Goal: Task Accomplishment & Management: Manage account settings

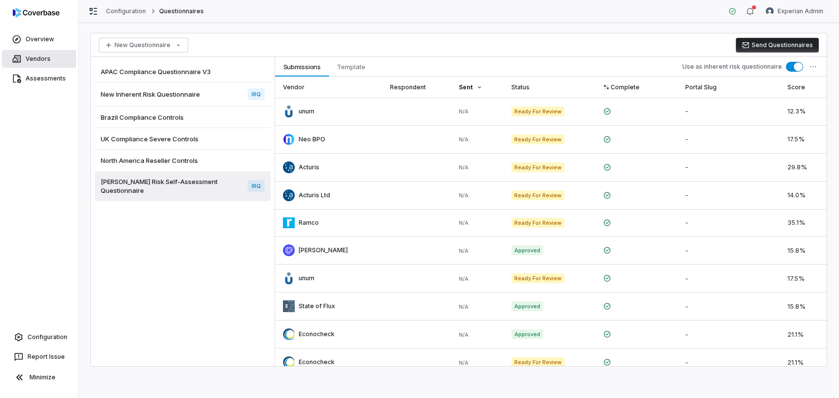
click at [32, 54] on link "Vendors" at bounding box center [39, 59] width 74 height 18
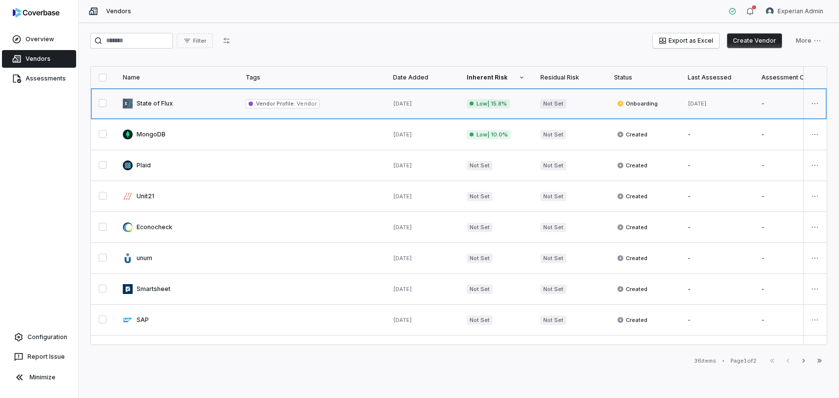
click at [170, 110] on link at bounding box center [176, 103] width 123 height 30
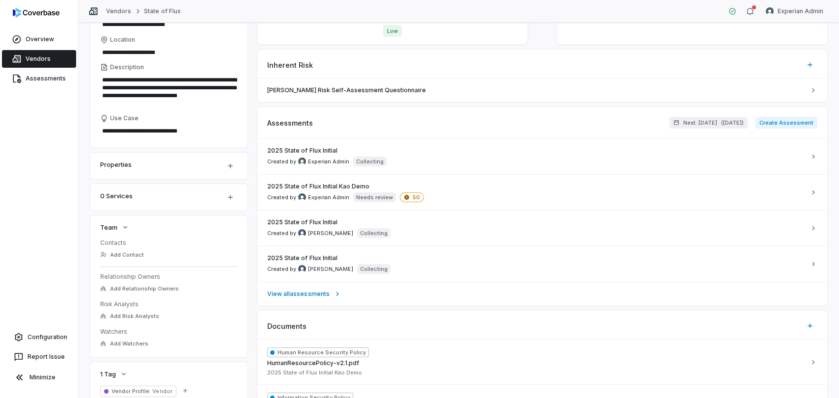
scroll to position [169, 0]
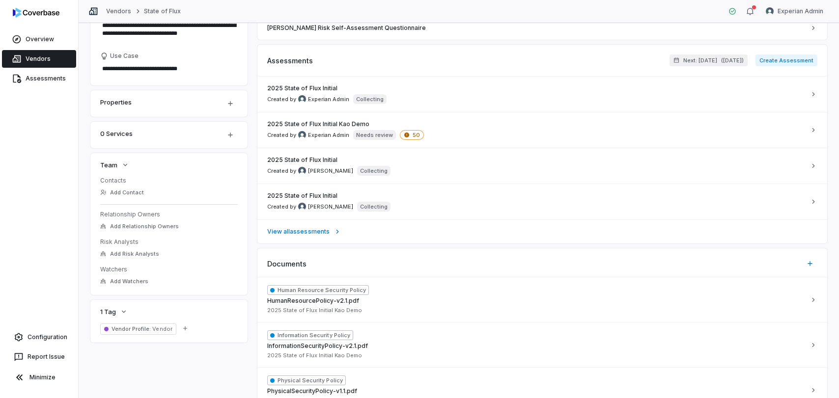
click at [39, 61] on link "Vendors" at bounding box center [39, 59] width 74 height 18
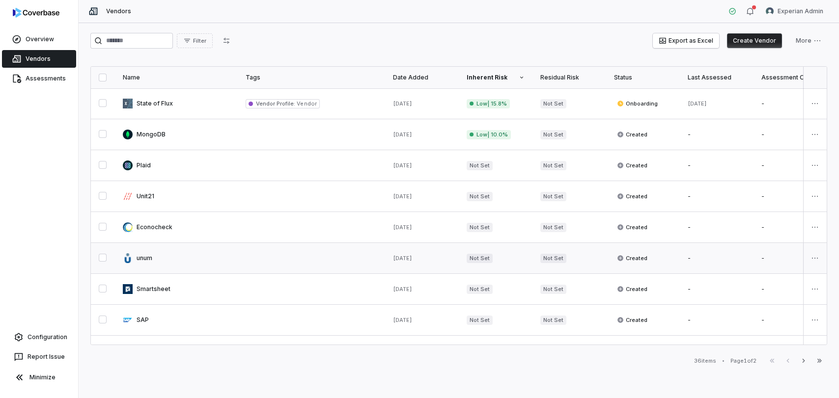
click at [169, 260] on link at bounding box center [176, 258] width 123 height 30
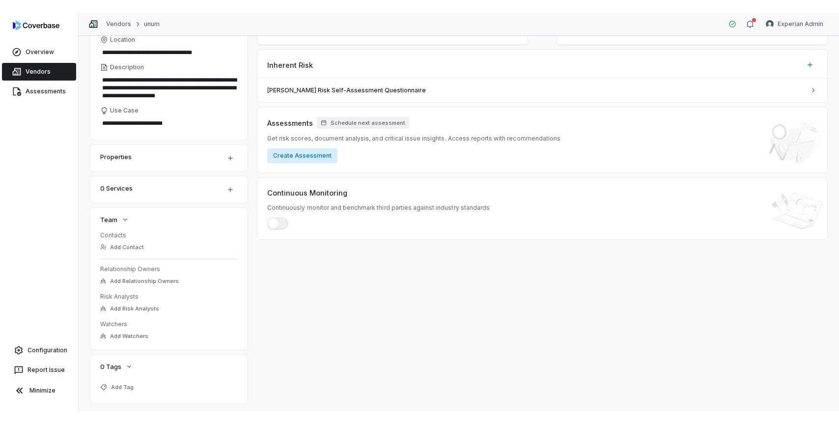
scroll to position [142, 0]
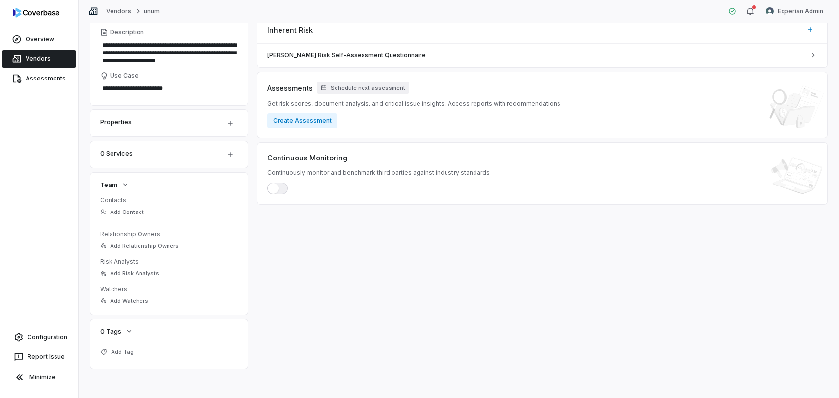
type textarea "*"
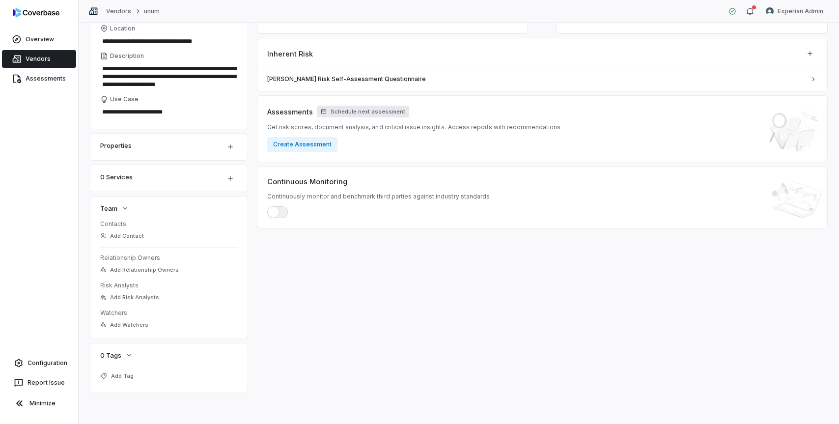
scroll to position [0, 0]
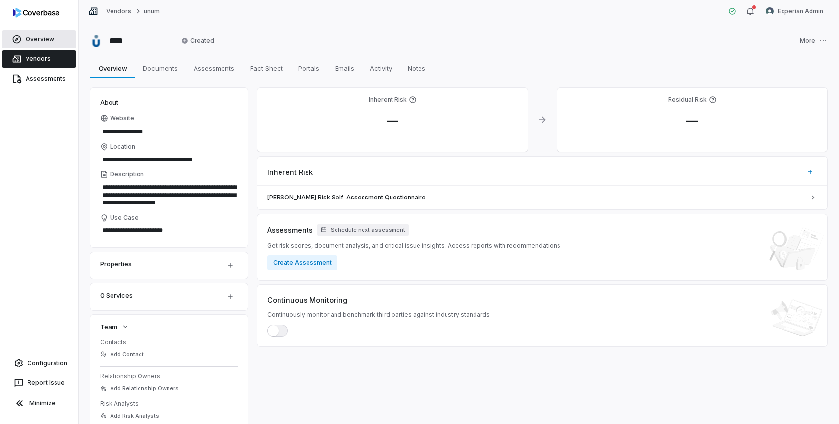
click at [37, 37] on link "Overview" at bounding box center [39, 39] width 74 height 18
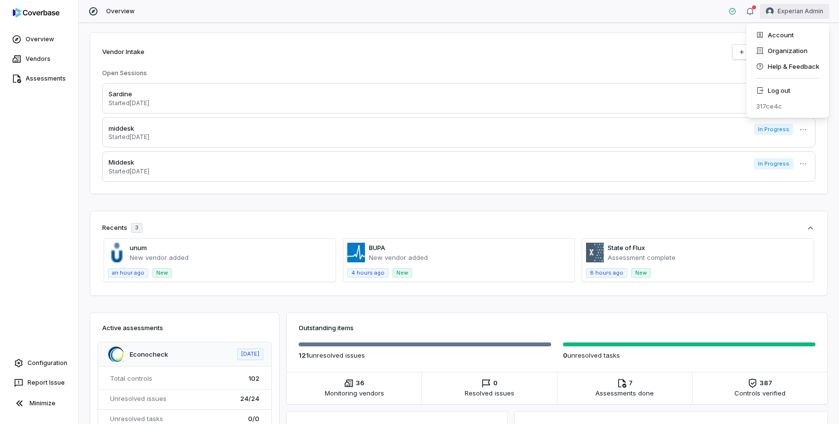
click at [782, 17] on html "Overview Vendors Assessments Configuration Report Issue Minimize Overview Exper…" at bounding box center [419, 212] width 839 height 424
click at [762, 92] on icon at bounding box center [760, 90] width 8 height 8
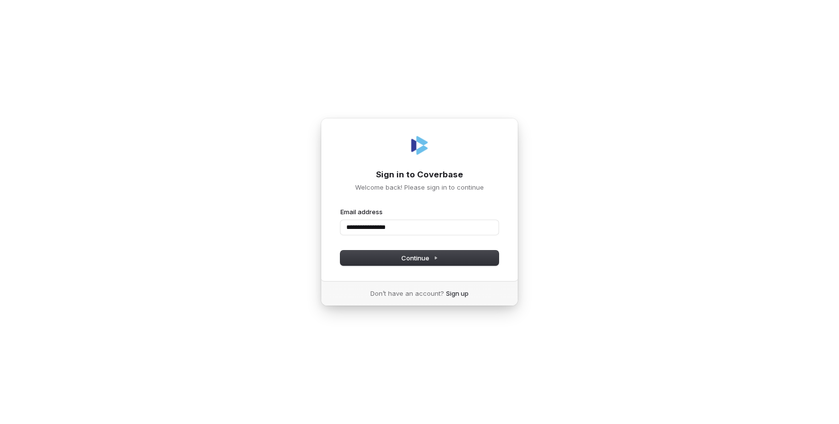
type input "**********"
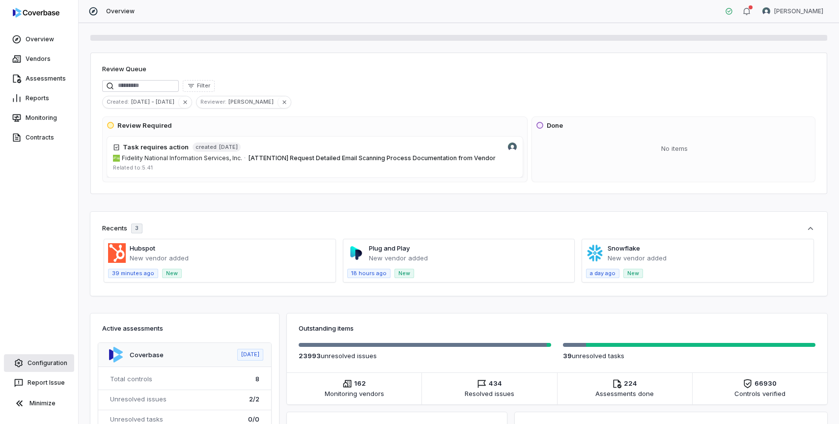
click at [41, 364] on link "Configuration" at bounding box center [39, 363] width 70 height 18
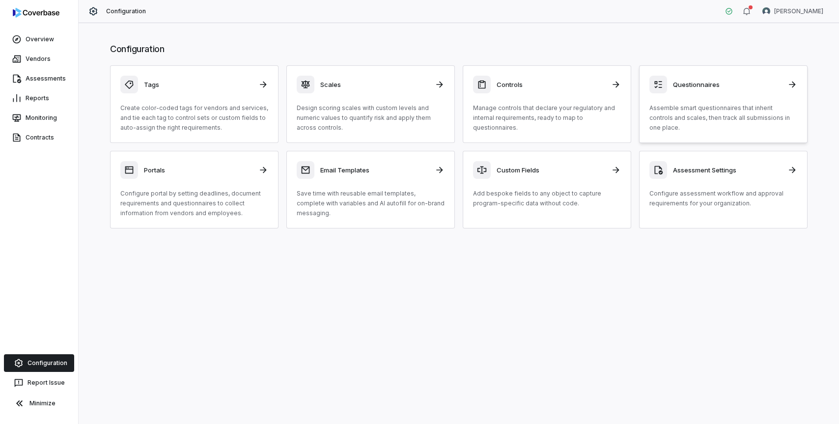
click at [704, 100] on div "Questionnaires Assemble smart questionnaires that inherit controls and scales, …" at bounding box center [723, 104] width 148 height 57
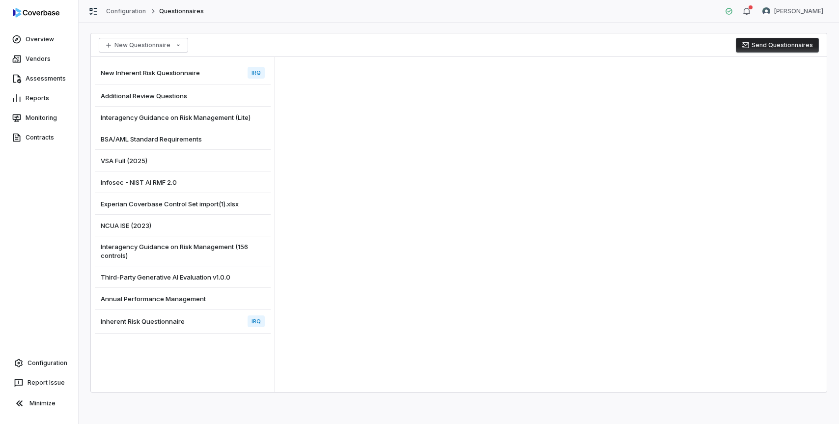
click at [174, 327] on div "Inherent Risk Questionnaire IRQ" at bounding box center [183, 322] width 176 height 24
click at [200, 322] on div "Inherent Risk Questionnaire IRQ" at bounding box center [183, 322] width 176 height 24
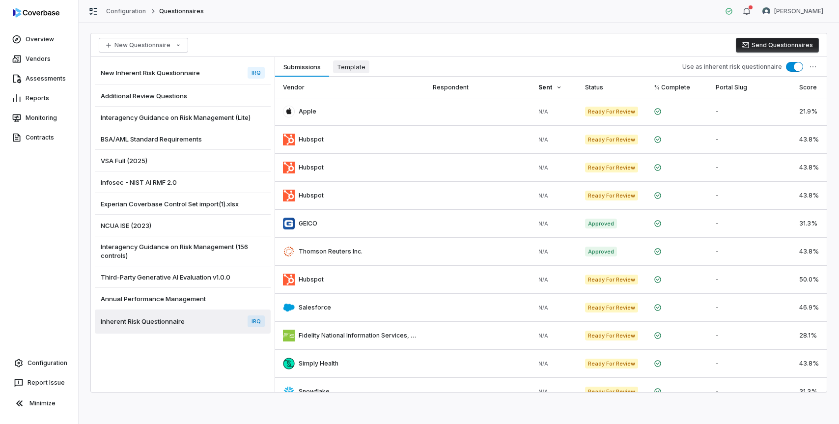
click at [353, 69] on span "Template" at bounding box center [351, 66] width 36 height 13
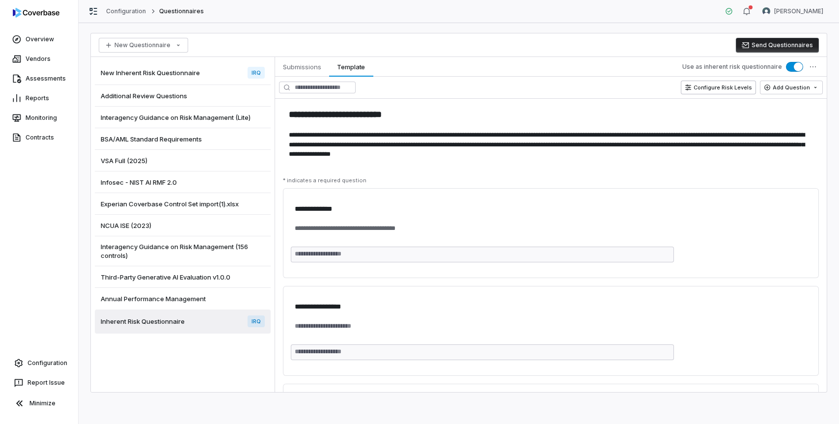
click at [704, 85] on button "Configure Risk Levels" at bounding box center [718, 88] width 75 height 14
type textarea "*"
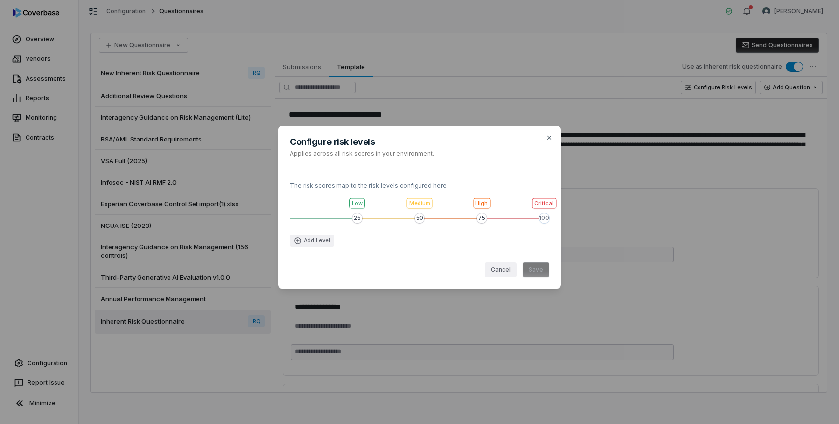
click at [359, 206] on div "25 50 75 100 Low Medium High Critical Add Level" at bounding box center [419, 224] width 259 height 61
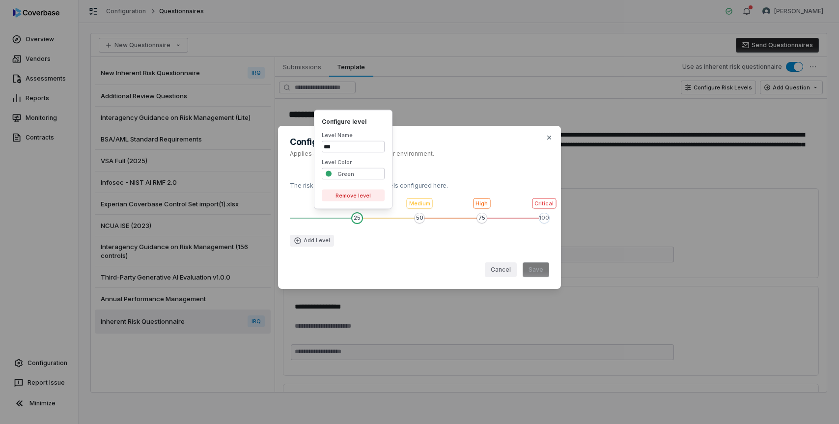
click at [358, 217] on span "Value 1 of 4" at bounding box center [357, 218] width 10 height 10
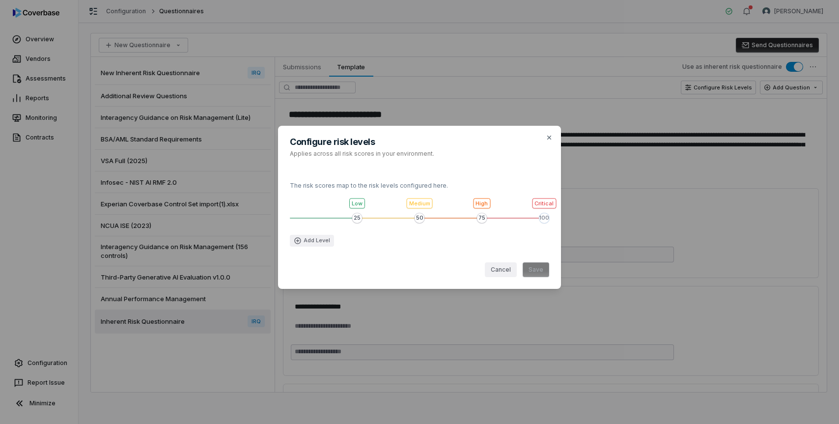
click at [358, 217] on span "Value 1 of 4" at bounding box center [357, 218] width 10 height 10
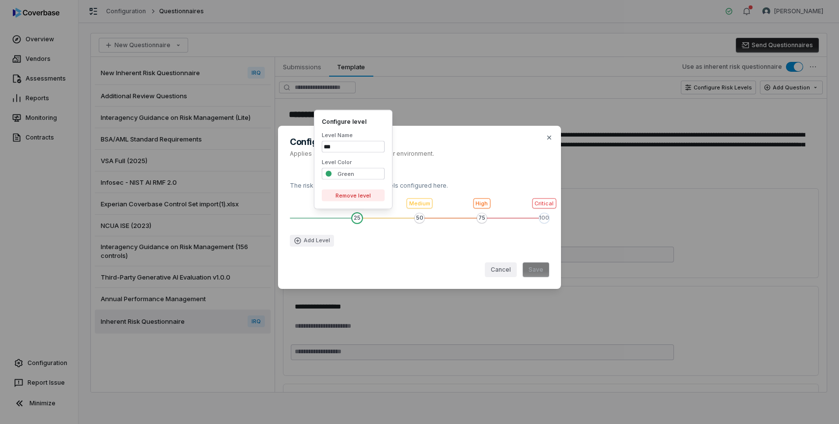
click at [366, 145] on input "***" at bounding box center [353, 147] width 63 height 12
type input "*"
type input "***"
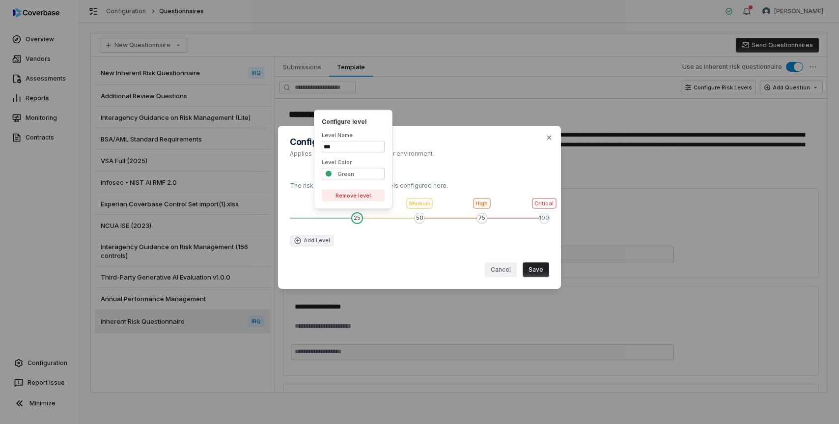
click at [375, 136] on label "Level Name" at bounding box center [353, 135] width 63 height 7
click at [375, 141] on input "***" at bounding box center [353, 147] width 63 height 12
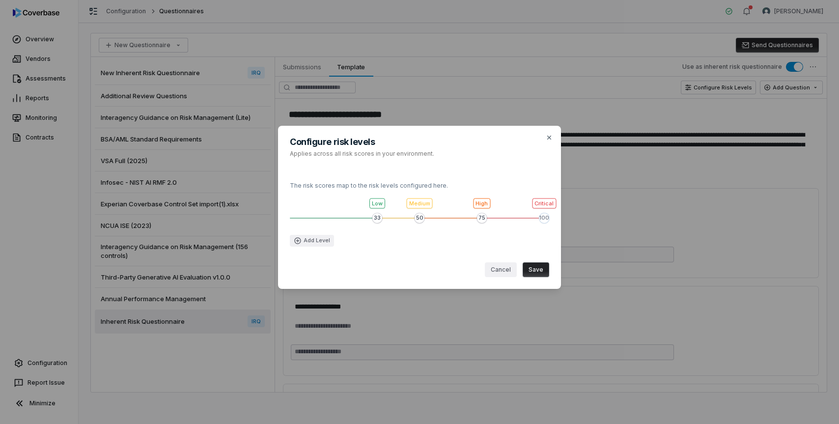
click at [377, 232] on div "33 50 75 100 Low Medium High Critical Add Level" at bounding box center [419, 229] width 259 height 33
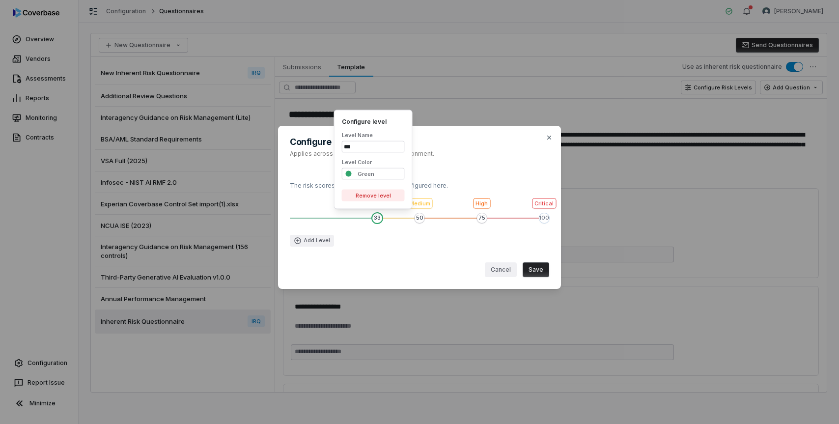
click at [350, 150] on input "***" at bounding box center [373, 147] width 63 height 12
click at [350, 146] on input "***" at bounding box center [373, 147] width 63 height 12
click at [358, 147] on input "***" at bounding box center [373, 147] width 63 height 12
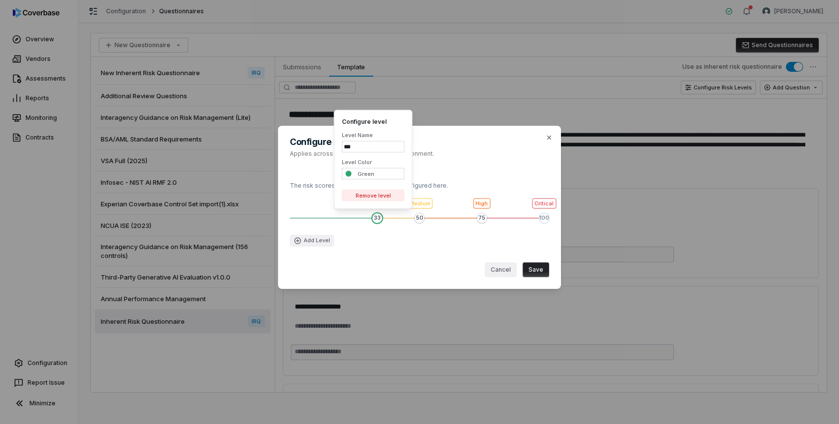
click at [419, 220] on span "Value 2 of 4" at bounding box center [420, 218] width 10 height 10
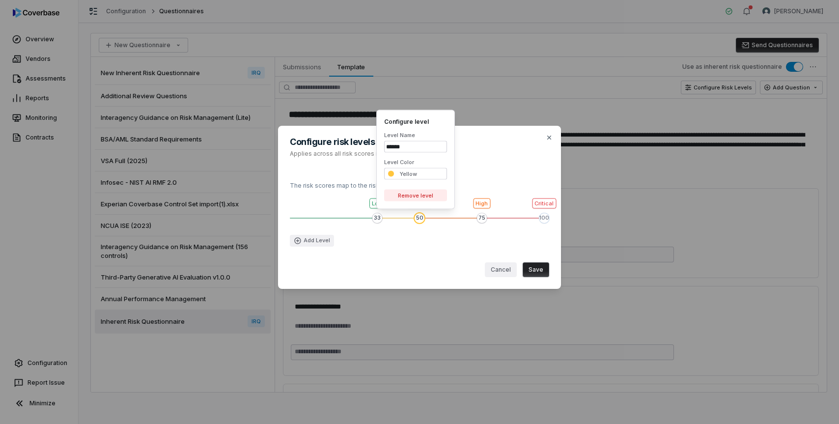
click at [399, 147] on input "******" at bounding box center [415, 147] width 63 height 12
click at [501, 272] on button "Cancel" at bounding box center [501, 269] width 32 height 15
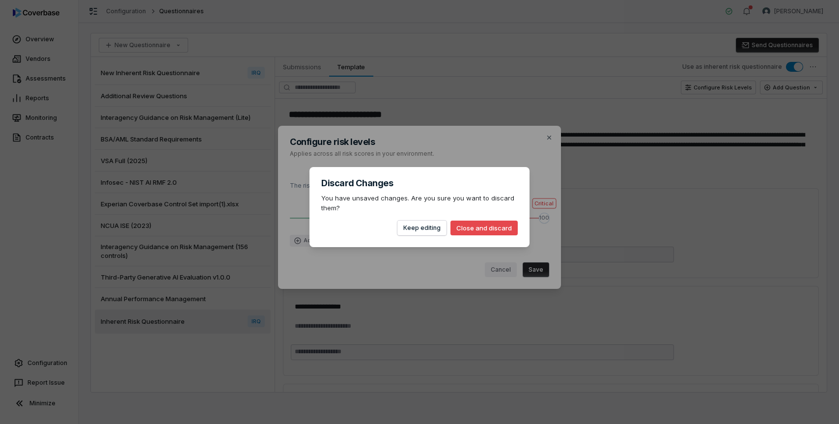
click at [479, 232] on button "Close and discard" at bounding box center [484, 228] width 67 height 15
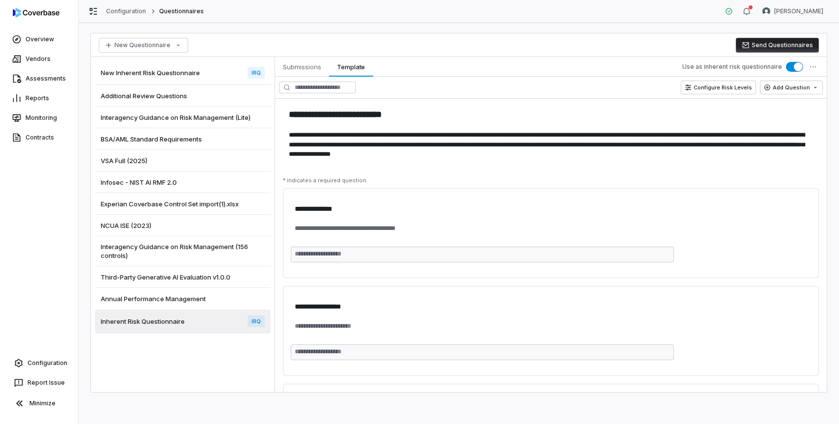
type textarea "*"
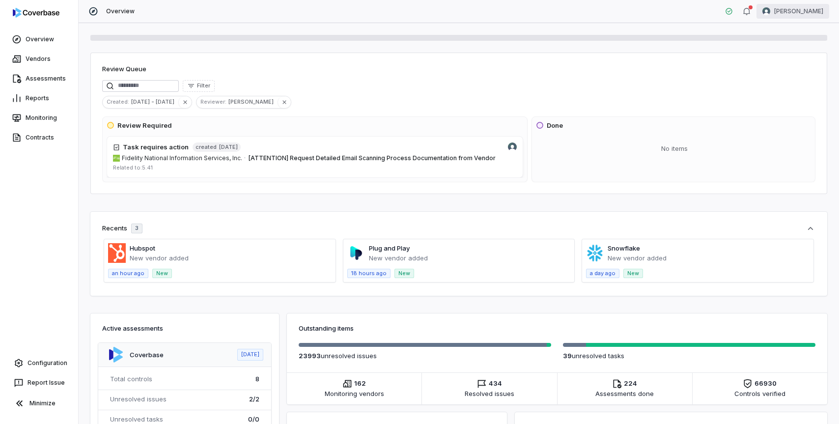
click at [803, 13] on html "Overview Vendors Assessments Reports Monitoring Contracts Configuration Report …" at bounding box center [419, 212] width 839 height 424
click at [785, 92] on div "Log out" at bounding box center [787, 91] width 75 height 16
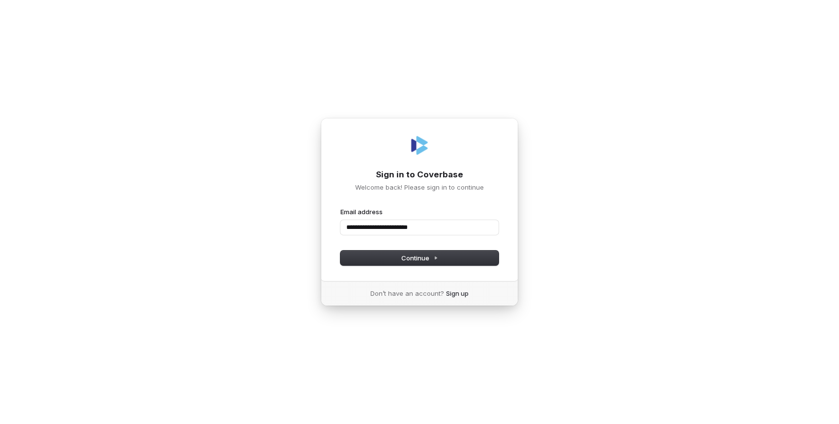
type input "**********"
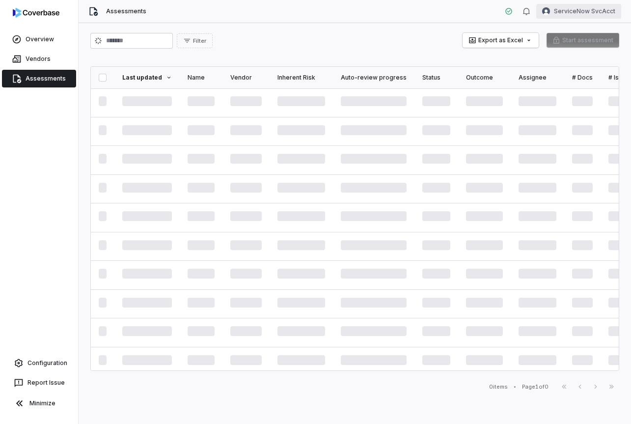
click at [580, 17] on html "Overview Vendors Assessments Configuration Report Issue Minimize Assessments Se…" at bounding box center [315, 212] width 631 height 424
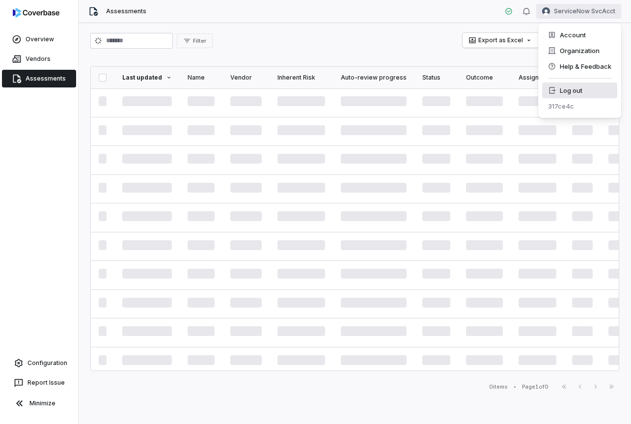
click at [571, 91] on div "Log out" at bounding box center [579, 91] width 75 height 16
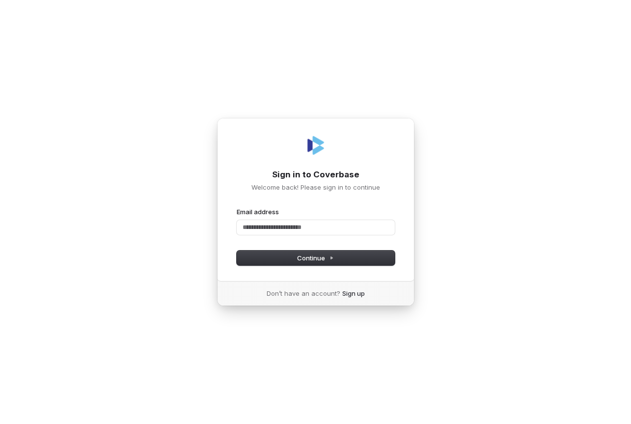
click at [502, 305] on div "Sign in to Coverbase Welcome back! Please sign in to continue Email address Pas…" at bounding box center [315, 212] width 631 height 424
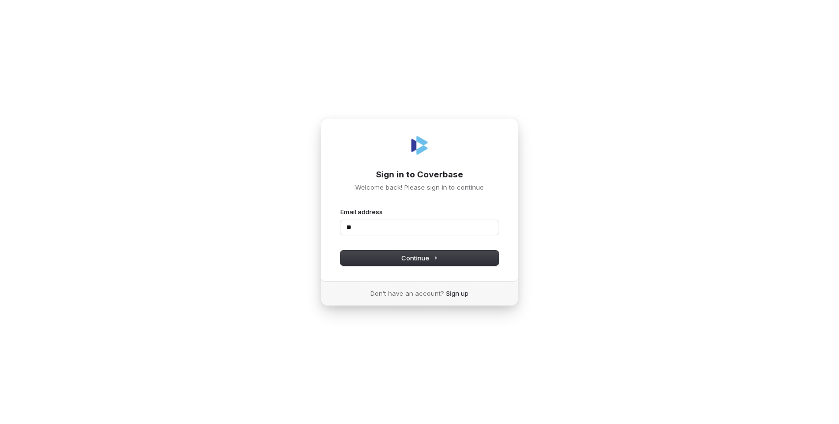
type input "*"
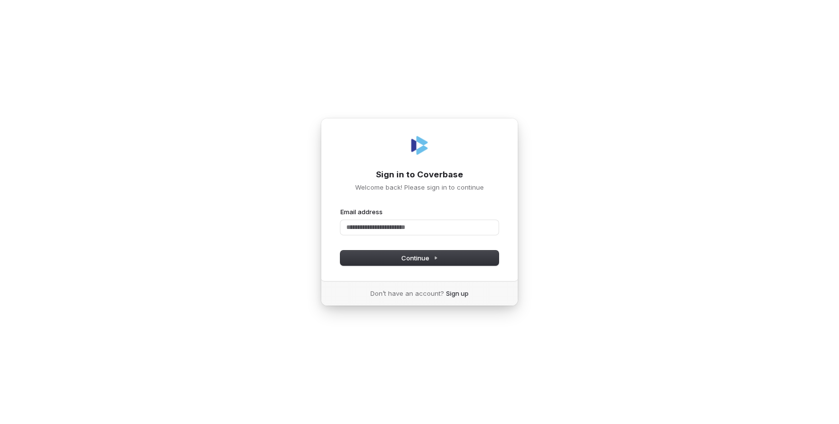
type input "*"
type input "**********"
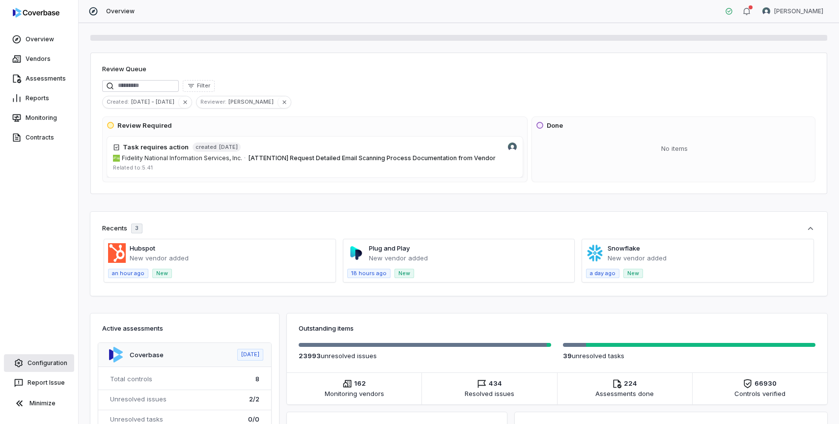
click at [39, 358] on link "Configuration" at bounding box center [39, 363] width 70 height 18
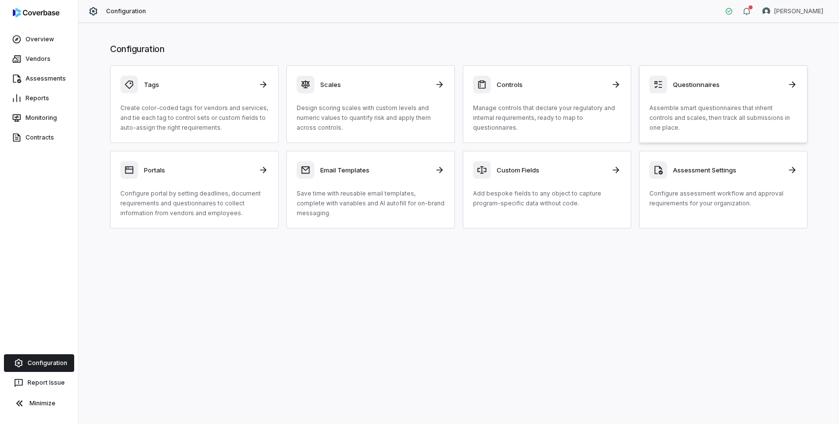
click at [702, 118] on p "Assemble smart questionnaires that inherit controls and scales, then track all …" at bounding box center [723, 117] width 148 height 29
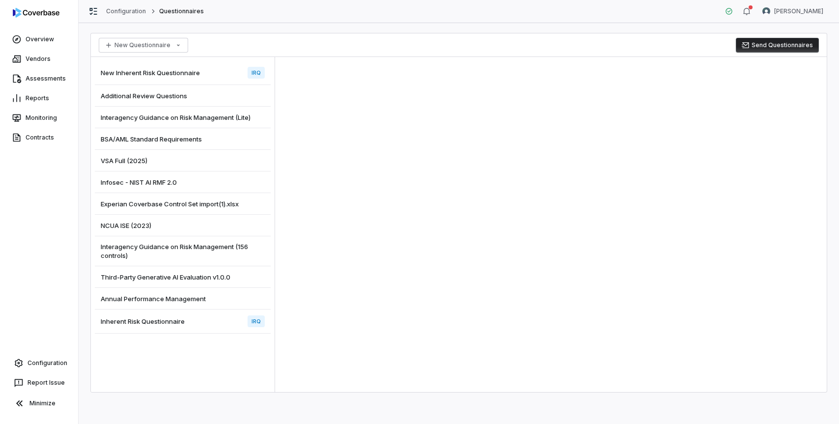
click at [200, 329] on div "Inherent Risk Questionnaire IRQ" at bounding box center [183, 322] width 176 height 24
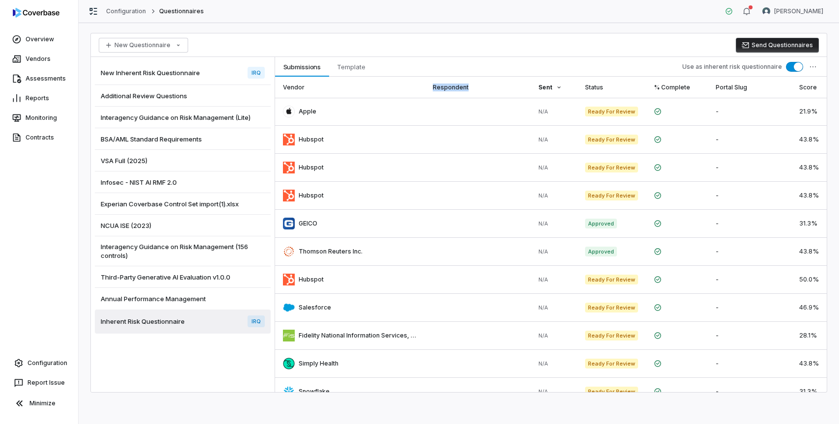
drag, startPoint x: 433, startPoint y: 90, endPoint x: 467, endPoint y: 90, distance: 34.4
click at [467, 90] on th "Respondent" at bounding box center [478, 87] width 106 height 21
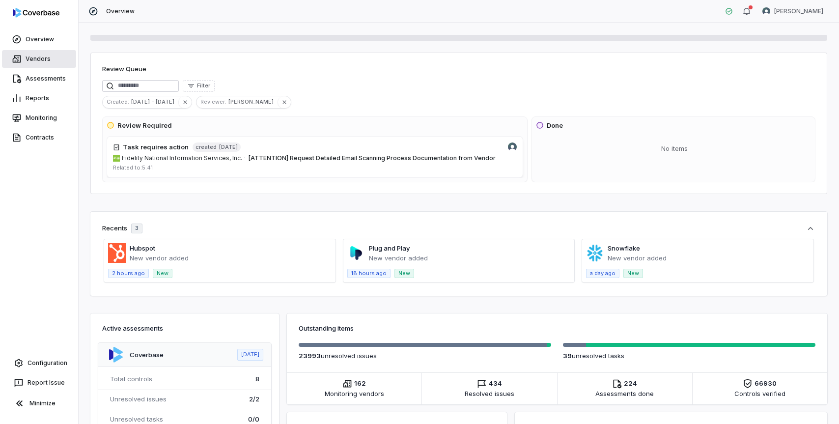
click at [39, 61] on link "Vendors" at bounding box center [39, 59] width 74 height 18
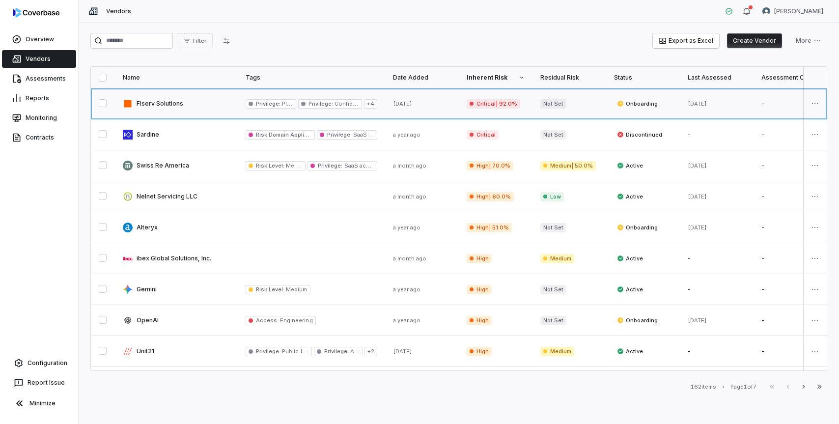
click at [176, 110] on link at bounding box center [176, 103] width 123 height 30
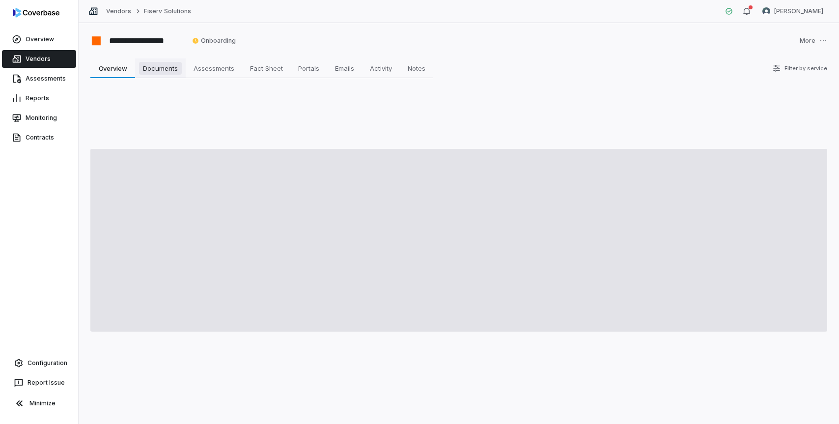
click at [163, 73] on span "Documents" at bounding box center [160, 68] width 43 height 13
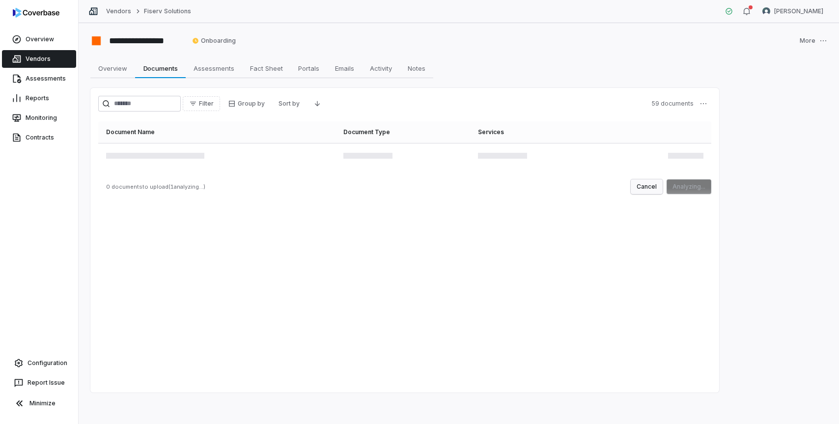
click at [640, 189] on button "Cancel" at bounding box center [647, 186] width 32 height 15
